Goal: Ask a question: Seek information or help from site administrators or community

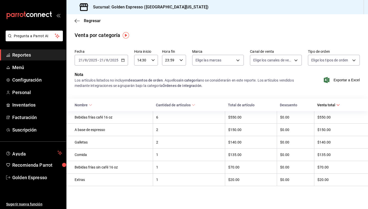
click at [30, 58] on span "Reportes" at bounding box center [37, 55] width 50 height 7
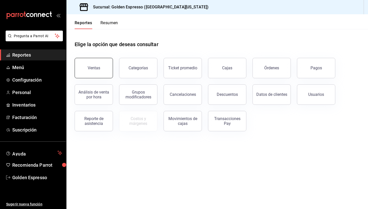
click at [94, 65] on button "Ventas" at bounding box center [94, 68] width 38 height 20
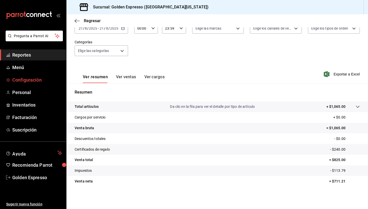
click at [22, 84] on link "Configuración" at bounding box center [33, 80] width 66 height 11
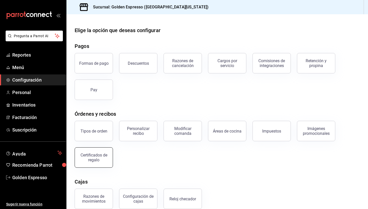
click at [96, 157] on div "Certificados de regalo" at bounding box center [94, 158] width 32 height 10
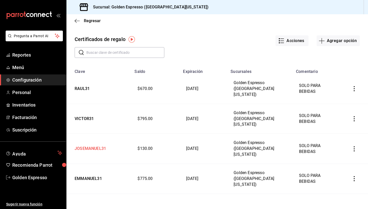
click at [98, 134] on td "JOSEMANUEL31" at bounding box center [98, 149] width 65 height 30
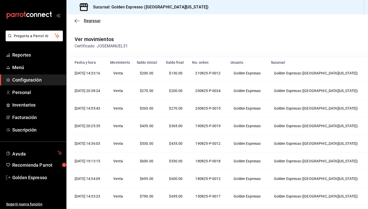
click at [76, 20] on icon "button" at bounding box center [77, 21] width 5 height 5
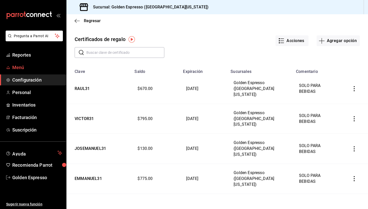
click at [16, 69] on span "Menú" at bounding box center [37, 67] width 50 height 7
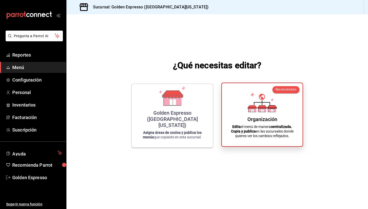
click at [255, 114] on div "Organización Edita el menú de manera centralizada. Copia y publica en las sucur…" at bounding box center [262, 114] width 68 height 55
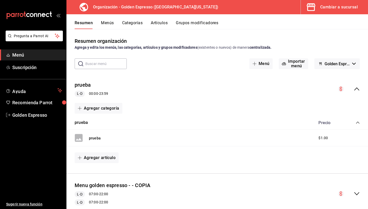
click at [105, 24] on button "Menús" at bounding box center [107, 24] width 13 height 9
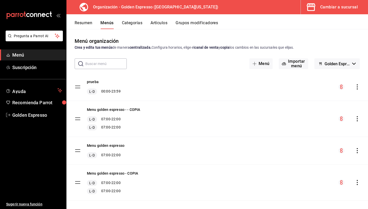
click at [354, 63] on icon "button" at bounding box center [354, 64] width 4 height 2
click at [354, 63] on div at bounding box center [184, 104] width 368 height 209
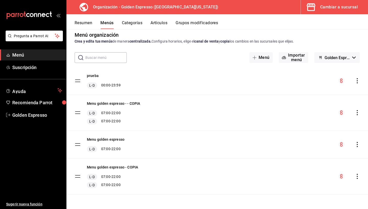
scroll to position [6, 0]
click at [356, 79] on icon "actions" at bounding box center [357, 80] width 5 height 5
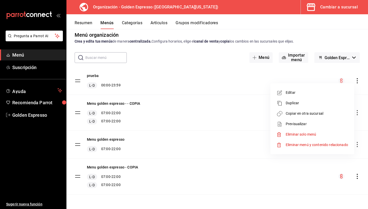
click at [356, 79] on div at bounding box center [184, 104] width 368 height 209
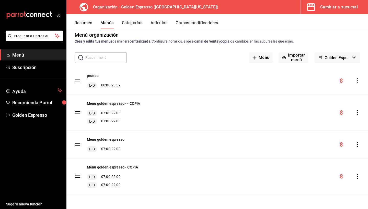
click at [341, 11] on button "Cambiar a sucursal" at bounding box center [332, 7] width 63 height 14
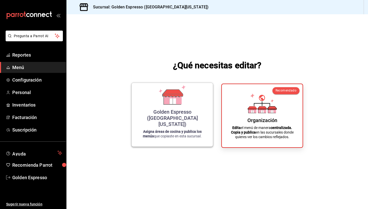
click at [167, 105] on icon at bounding box center [173, 99] width 18 height 11
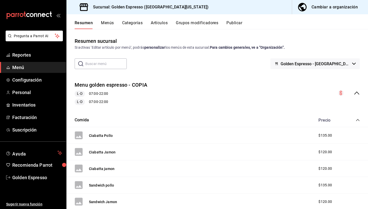
click at [110, 21] on button "Menús" at bounding box center [107, 24] width 13 height 9
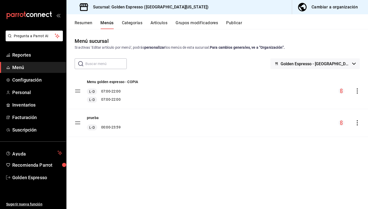
click at [357, 90] on icon "actions" at bounding box center [357, 91] width 5 height 5
click at [357, 90] on div at bounding box center [184, 104] width 368 height 209
click at [357, 90] on icon "actions" at bounding box center [357, 91] width 5 height 5
click at [321, 104] on span "Previsualizar" at bounding box center [317, 102] width 62 height 5
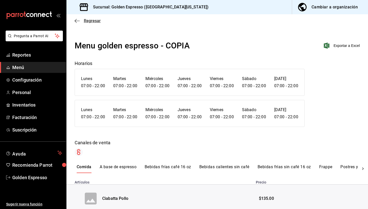
click at [75, 21] on icon "button" at bounding box center [77, 21] width 5 height 0
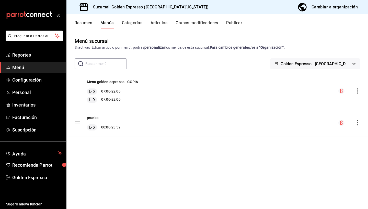
click at [230, 21] on button "Publicar" at bounding box center [234, 24] width 16 height 9
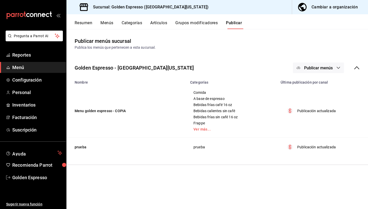
click at [187, 21] on button "Grupos modificadores" at bounding box center [196, 24] width 42 height 9
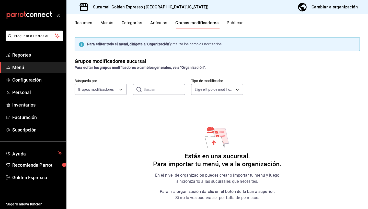
click at [162, 20] on div "Resumen Menús Categorías Artículos Grupos modificadores Publicar" at bounding box center [216, 21] width 301 height 15
click at [86, 20] on div "Resumen Menús Categorías Artículos Grupos modificadores Publicar" at bounding box center [216, 21] width 301 height 15
click at [86, 25] on button "Resumen" at bounding box center [84, 24] width 18 height 9
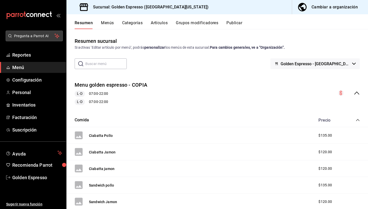
click at [36, 38] on span "Pregunta a Parrot AI" at bounding box center [34, 35] width 41 height 5
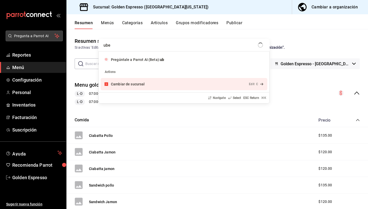
type input "uber"
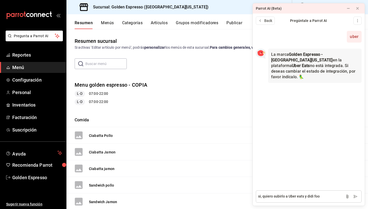
type textarea "si, quiero subirlo a Uber eats y didi food"
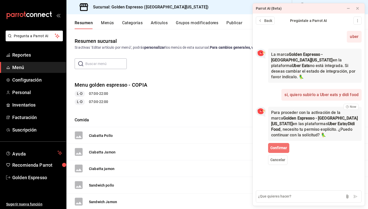
click at [275, 146] on span "Confirmar" at bounding box center [278, 148] width 17 height 5
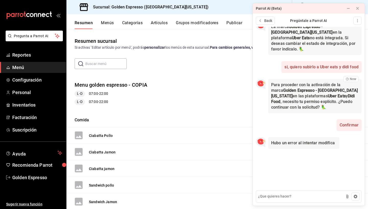
scroll to position [17, 0]
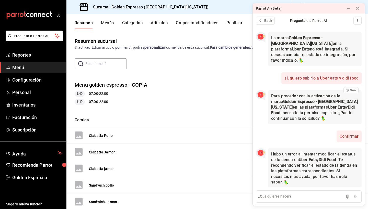
click at [195, 65] on div "​ ​ Golden Espresso - [GEOGRAPHIC_DATA][US_STATE]" at bounding box center [216, 63] width 301 height 11
